Goal: Information Seeking & Learning: Learn about a topic

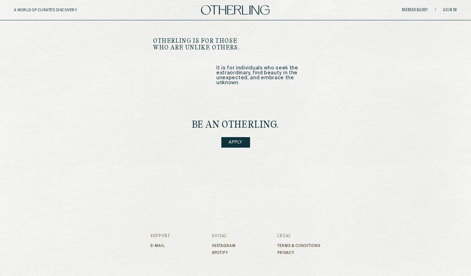
scroll to position [849, 0]
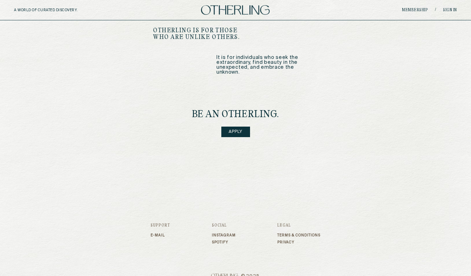
click at [213, 233] on link "Instagram" at bounding box center [224, 235] width 24 height 4
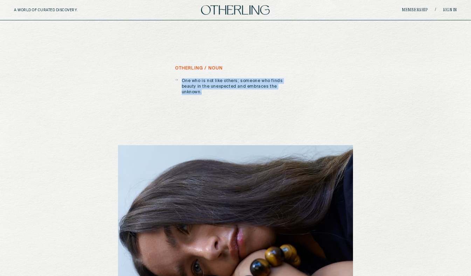
drag, startPoint x: 181, startPoint y: 81, endPoint x: 273, endPoint y: 94, distance: 93.1
click at [273, 94] on div "otherling / noun One who is not like others; someone who finds beauty in the un…" at bounding box center [235, 206] width 235 height 280
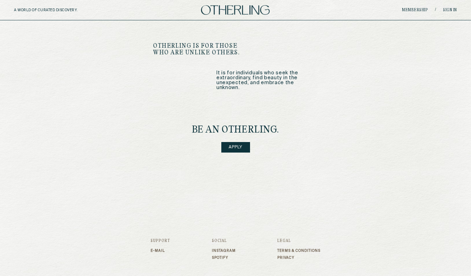
scroll to position [840, 0]
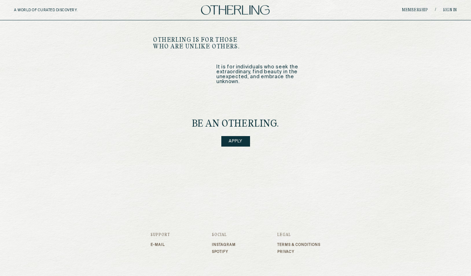
drag, startPoint x: 262, startPoint y: 86, endPoint x: 389, endPoint y: 1, distance: 152.9
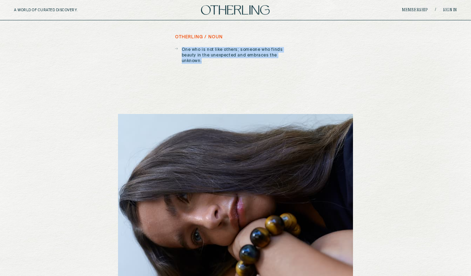
scroll to position [0, 0]
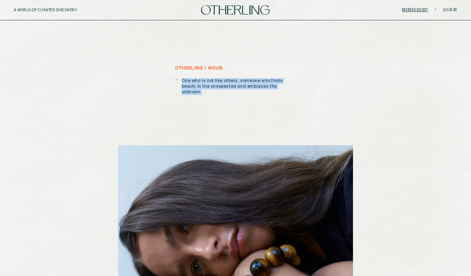
click at [416, 12] on link "Membership" at bounding box center [415, 10] width 26 height 4
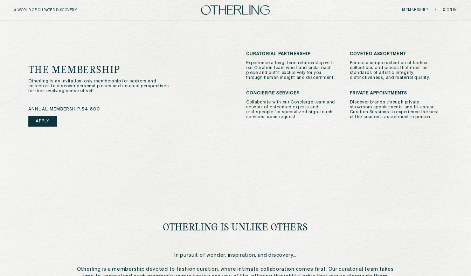
scroll to position [189, 0]
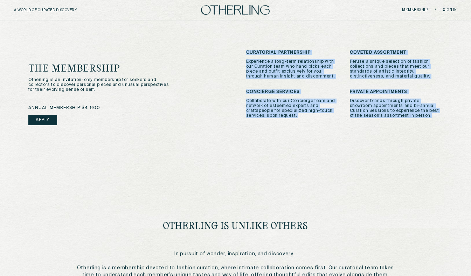
drag, startPoint x: 388, startPoint y: 121, endPoint x: 326, endPoint y: 45, distance: 98.3
click at [326, 45] on div "the membership Otherling is an invitation-only membership for seekers and colle…" at bounding box center [235, 168] width 443 height 327
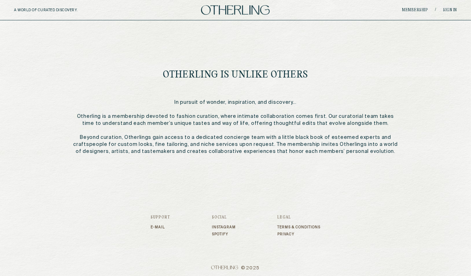
scroll to position [343, 0]
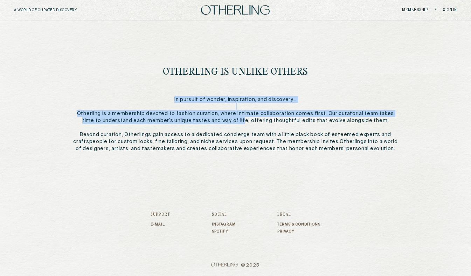
drag, startPoint x: 186, startPoint y: 103, endPoint x: 316, endPoint y: 139, distance: 134.6
click at [258, 120] on p "In pursuit of wonder, inspiration, and discovery... Otherling is a membership d…" at bounding box center [235, 124] width 325 height 56
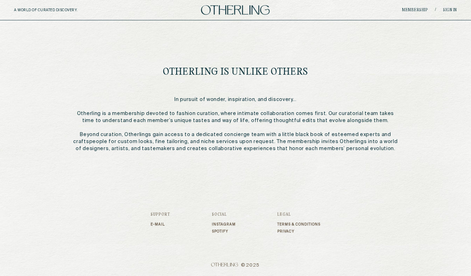
click at [317, 139] on p "In pursuit of wonder, inspiration, and discovery... Otherling is a membership d…" at bounding box center [235, 124] width 325 height 56
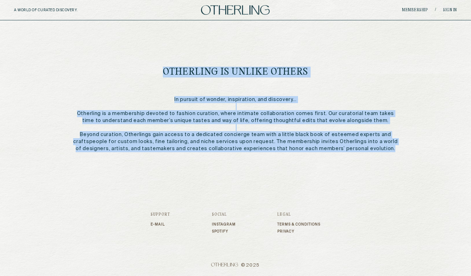
drag, startPoint x: 409, startPoint y: 152, endPoint x: 171, endPoint y: 64, distance: 254.1
click at [171, 64] on div "the membership Otherling is an invitation-only membership for seekers and colle…" at bounding box center [235, 13] width 443 height 327
click at [191, 153] on div "the membership Otherling is an invitation-only membership for seekers and colle…" at bounding box center [235, 13] width 443 height 327
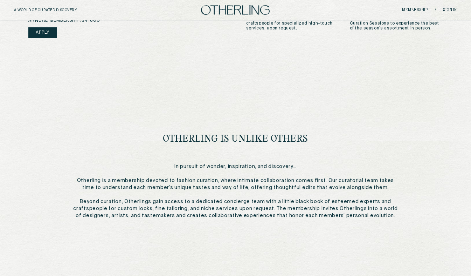
scroll to position [0, 0]
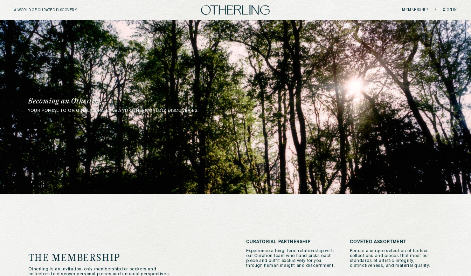
click at [216, 14] on img at bounding box center [235, 9] width 69 height 9
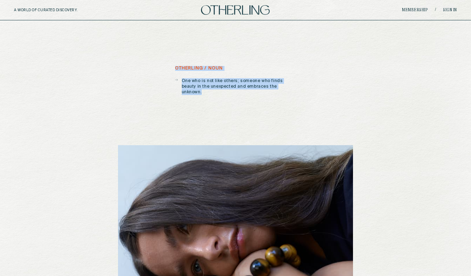
drag, startPoint x: 166, startPoint y: 65, endPoint x: 285, endPoint y: 91, distance: 122.0
click at [293, 88] on p "One who is not like others; someone who finds beauty in the unexpected and embr…" at bounding box center [239, 86] width 114 height 17
drag, startPoint x: 289, startPoint y: 87, endPoint x: 179, endPoint y: 78, distance: 110.6
click at [179, 78] on div "One who is not like others; someone who finds beauty in the unexpected and embr…" at bounding box center [235, 85] width 121 height 19
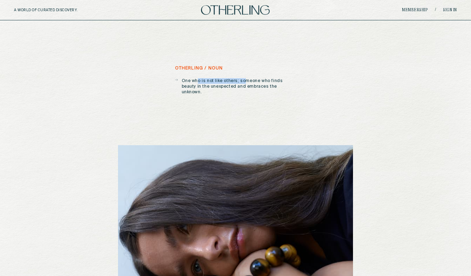
drag, startPoint x: 198, startPoint y: 82, endPoint x: 244, endPoint y: 82, distance: 46.6
click at [244, 82] on p "One who is not like others; someone who finds beauty in the unexpected and embr…" at bounding box center [239, 86] width 114 height 17
drag, startPoint x: 291, startPoint y: 89, endPoint x: 182, endPoint y: 81, distance: 108.5
click at [182, 81] on div "otherling / noun One who is not like others; someone who finds beauty in the un…" at bounding box center [235, 206] width 235 height 280
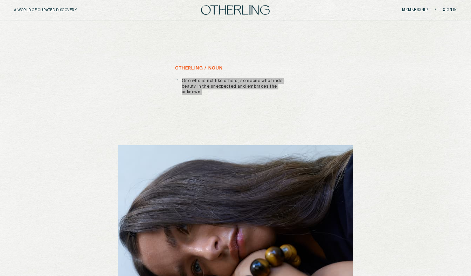
drag, startPoint x: 191, startPoint y: 84, endPoint x: 363, endPoint y: 0, distance: 191.2
